Goal: Information Seeking & Learning: Find specific fact

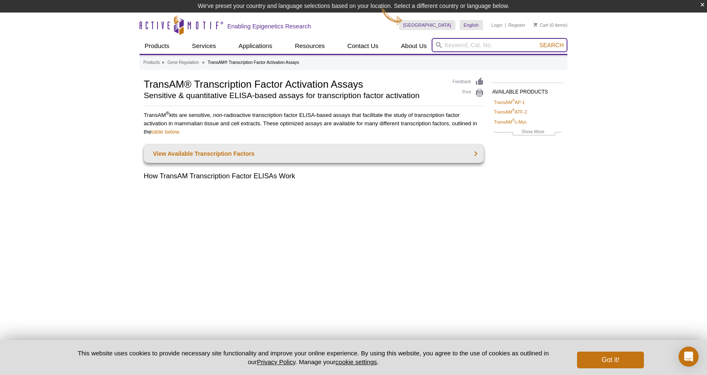
click at [503, 51] on input "search" at bounding box center [500, 45] width 136 height 14
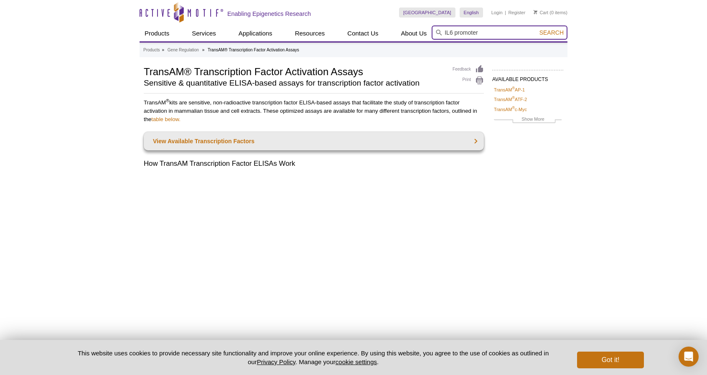
type input "IL6 promoter"
click at [537, 29] on button "Search" at bounding box center [551, 33] width 29 height 8
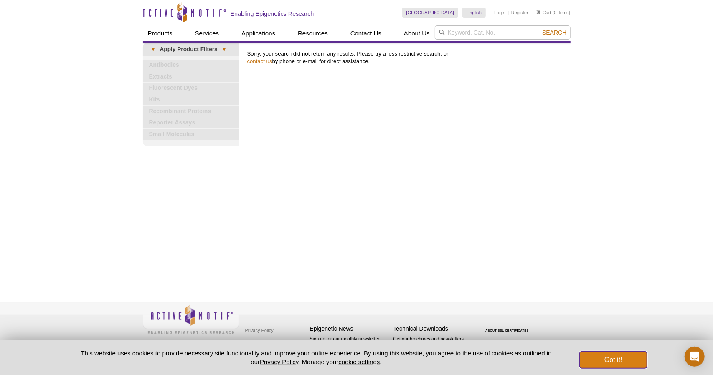
click at [625, 359] on button "Got it!" at bounding box center [613, 360] width 67 height 17
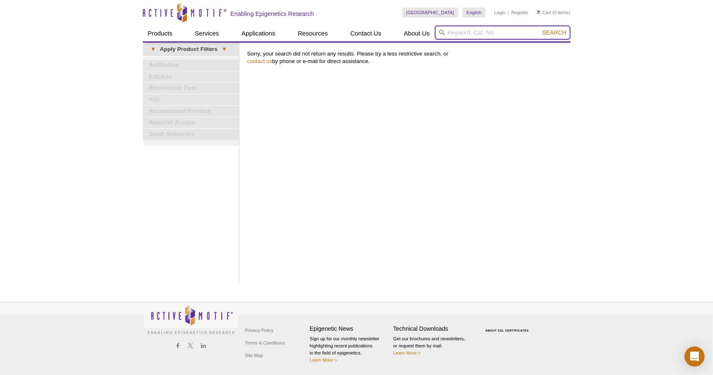
click at [487, 32] on input "search" at bounding box center [503, 32] width 136 height 14
